Goal: Task Accomplishment & Management: Use online tool/utility

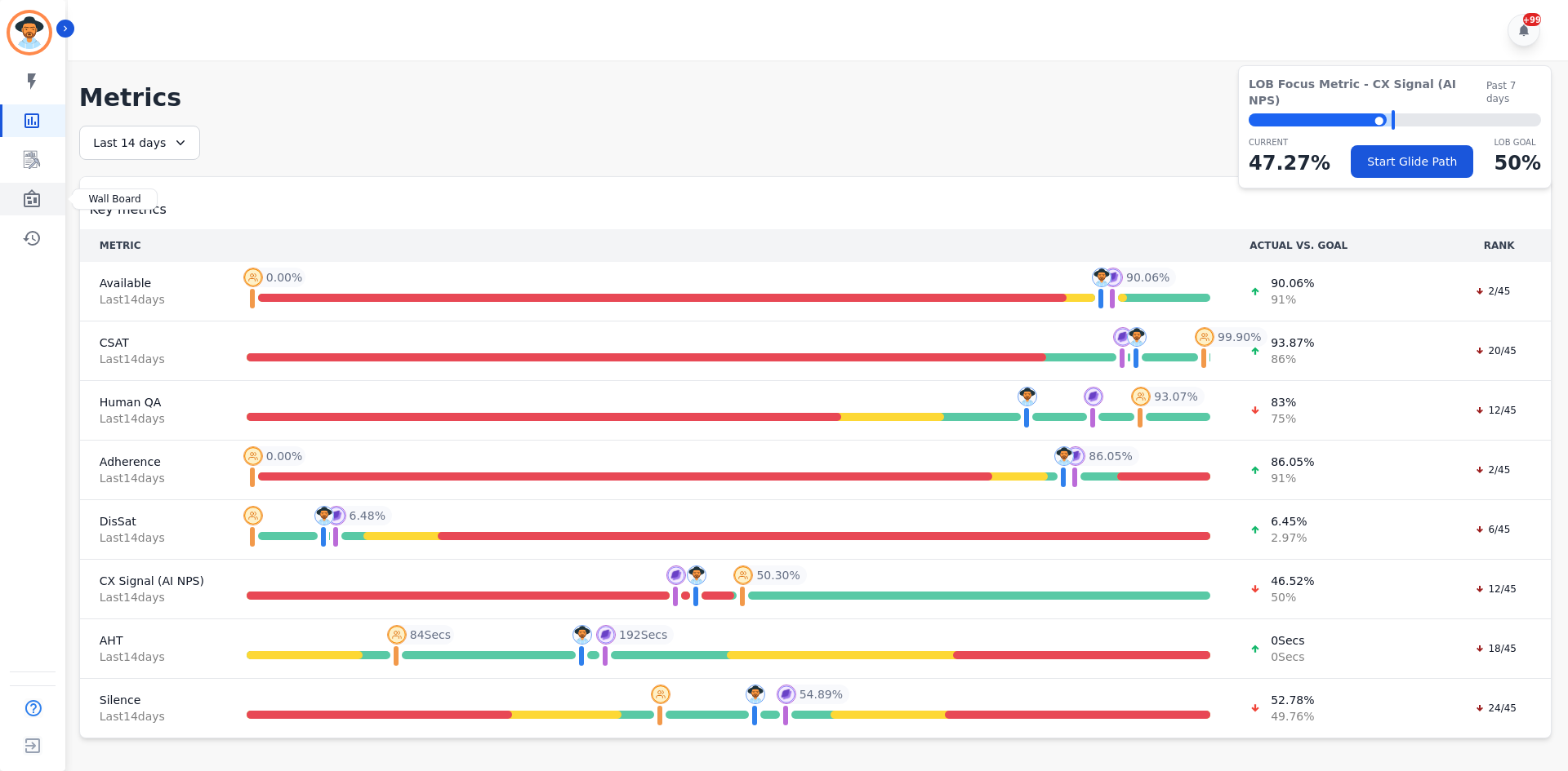
click at [44, 191] on link "Sidebar" at bounding box center [33, 199] width 63 height 33
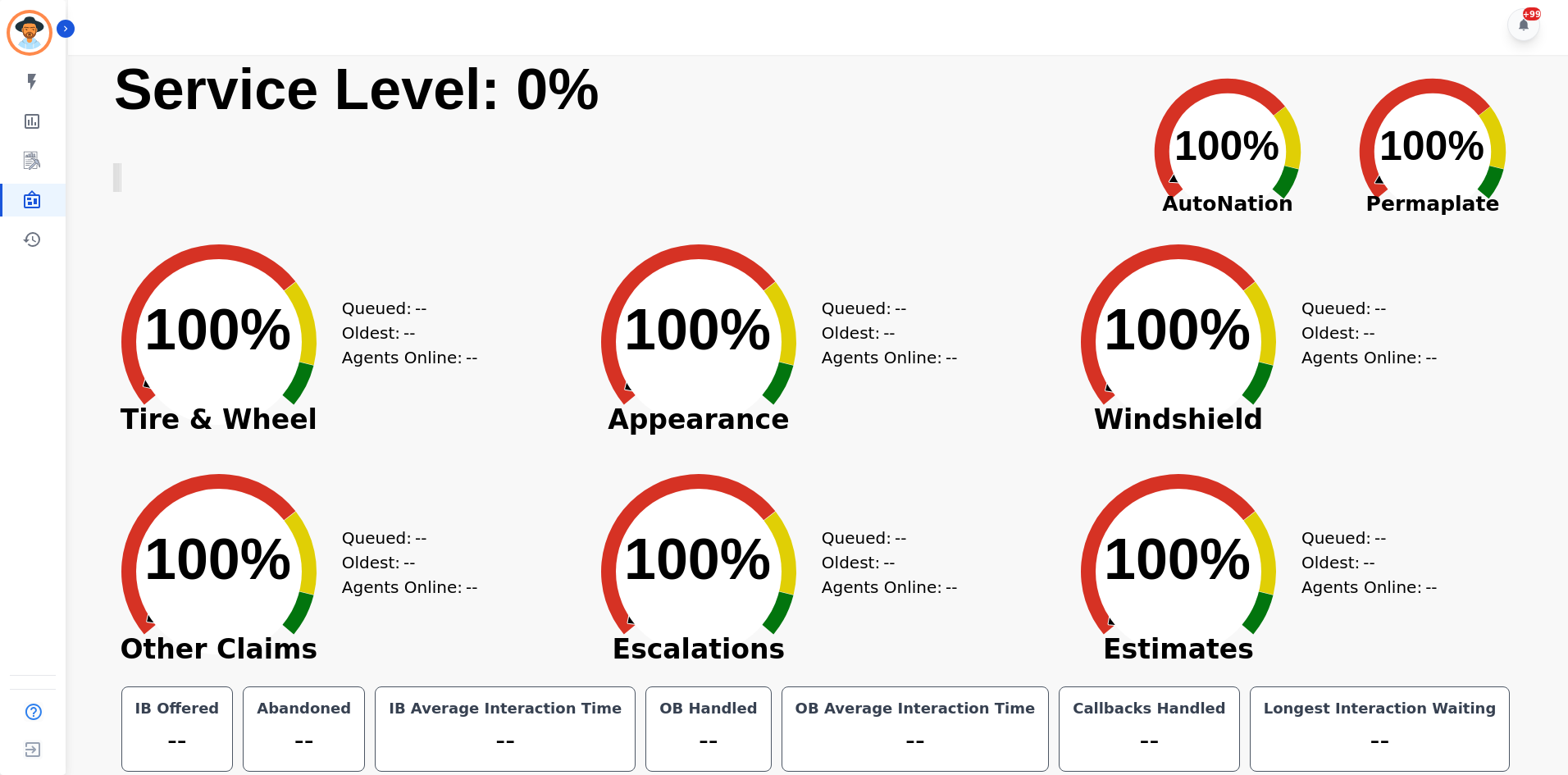
scroll to position [9, 0]
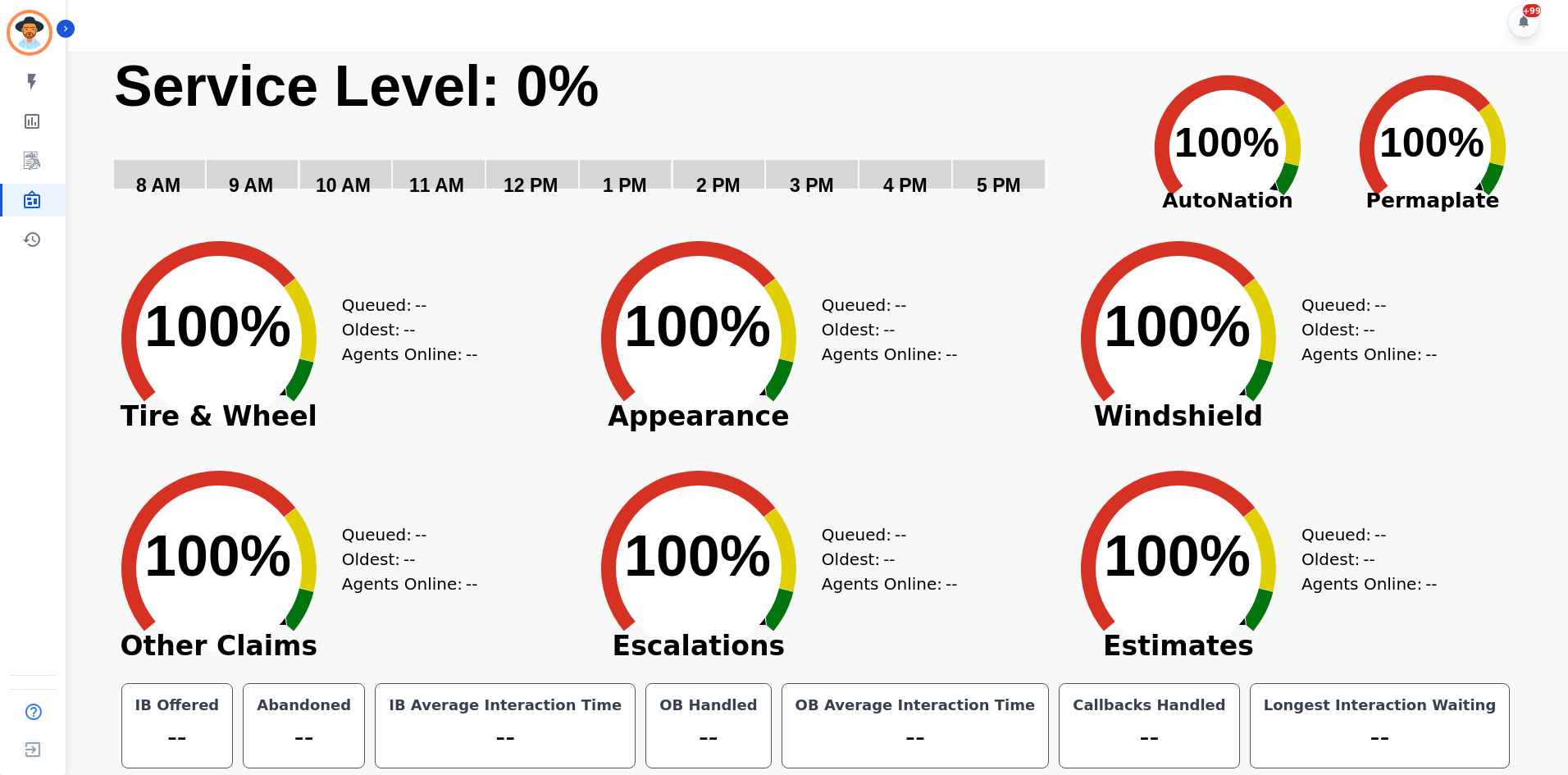
click at [1261, 748] on div "--" at bounding box center [1380, 738] width 239 height 41
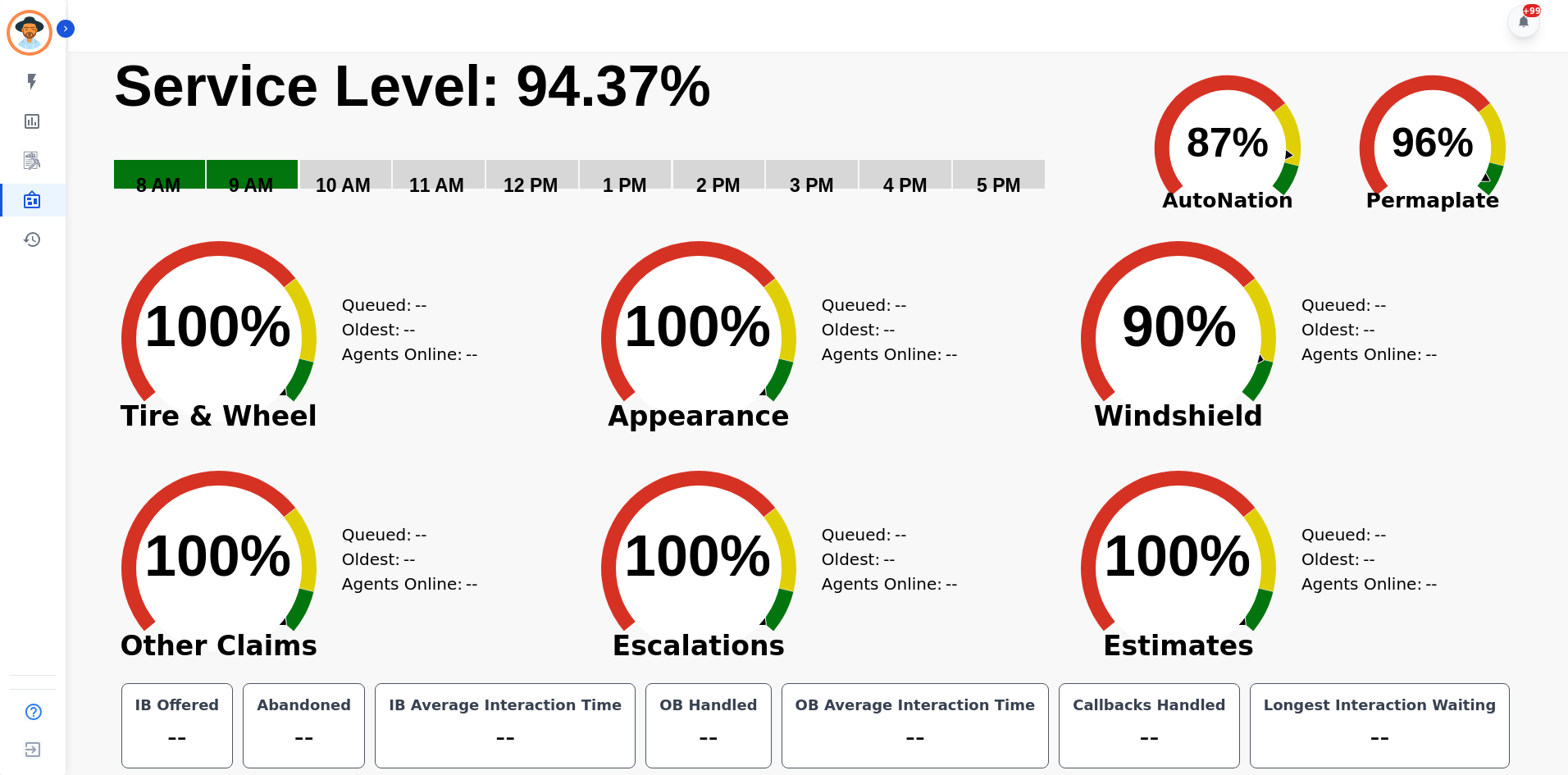
click at [771, 216] on icon "Created with Highcharts 10.3.3 100% ​ 100%" at bounding box center [699, 326] width 246 height 230
